Goal: Information Seeking & Learning: Learn about a topic

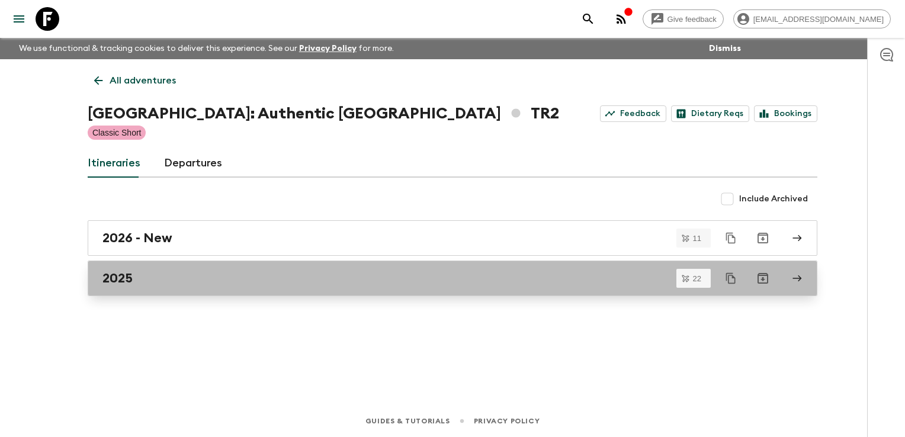
click at [127, 286] on link "2025" at bounding box center [453, 279] width 730 height 36
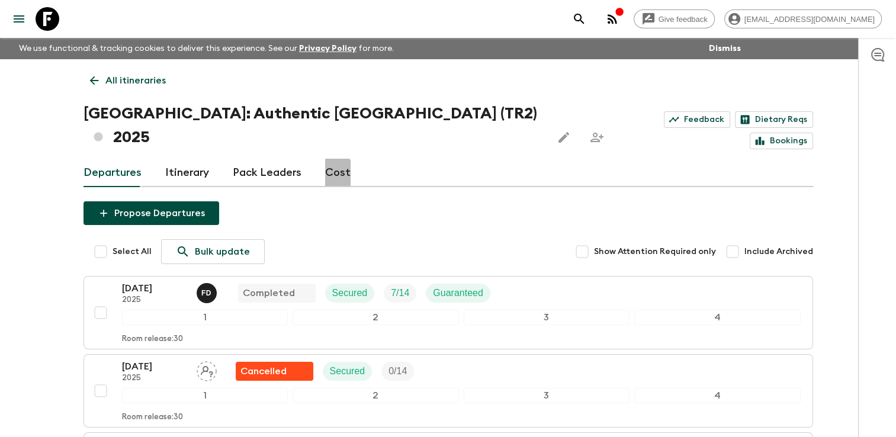
click at [325, 159] on link "Cost" at bounding box center [337, 173] width 25 height 28
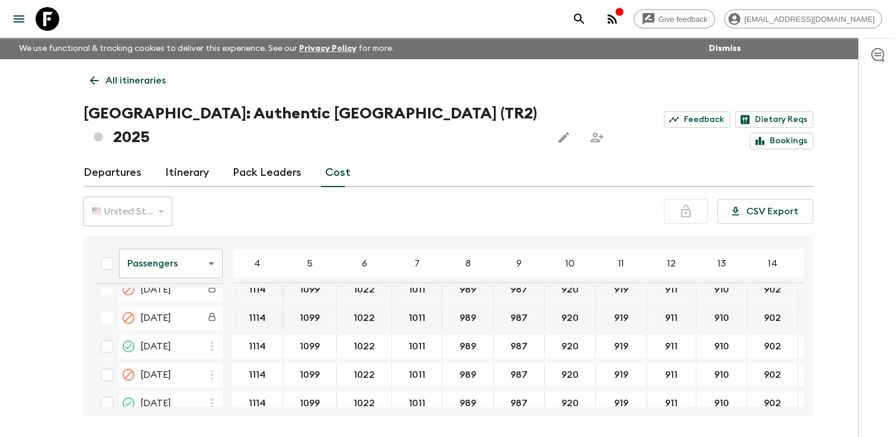
scroll to position [355, 0]
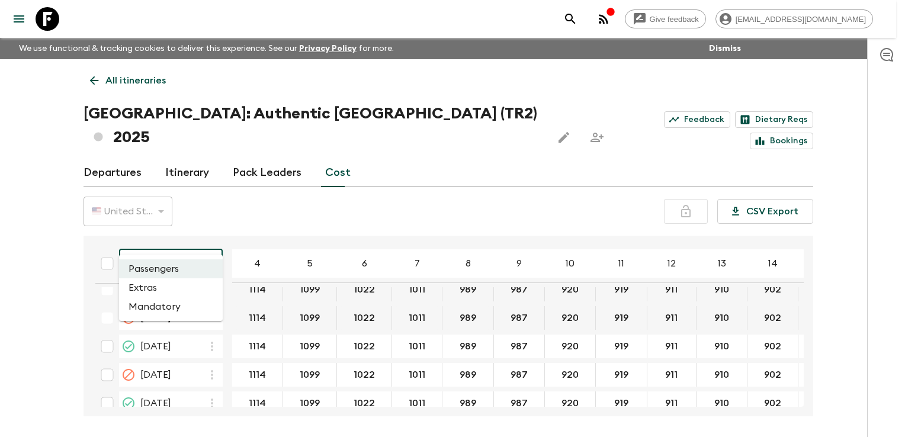
click at [213, 235] on body "Give feedback [EMAIL_ADDRESS][DOMAIN_NAME] We use functional & tracking cookies…" at bounding box center [452, 240] width 905 height 481
click at [181, 285] on li "Extras" at bounding box center [171, 287] width 104 height 19
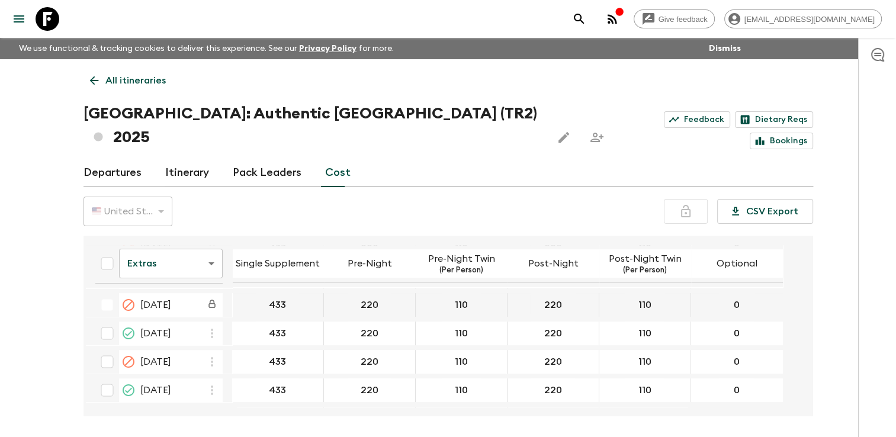
scroll to position [332, 0]
